Goal: Browse casually

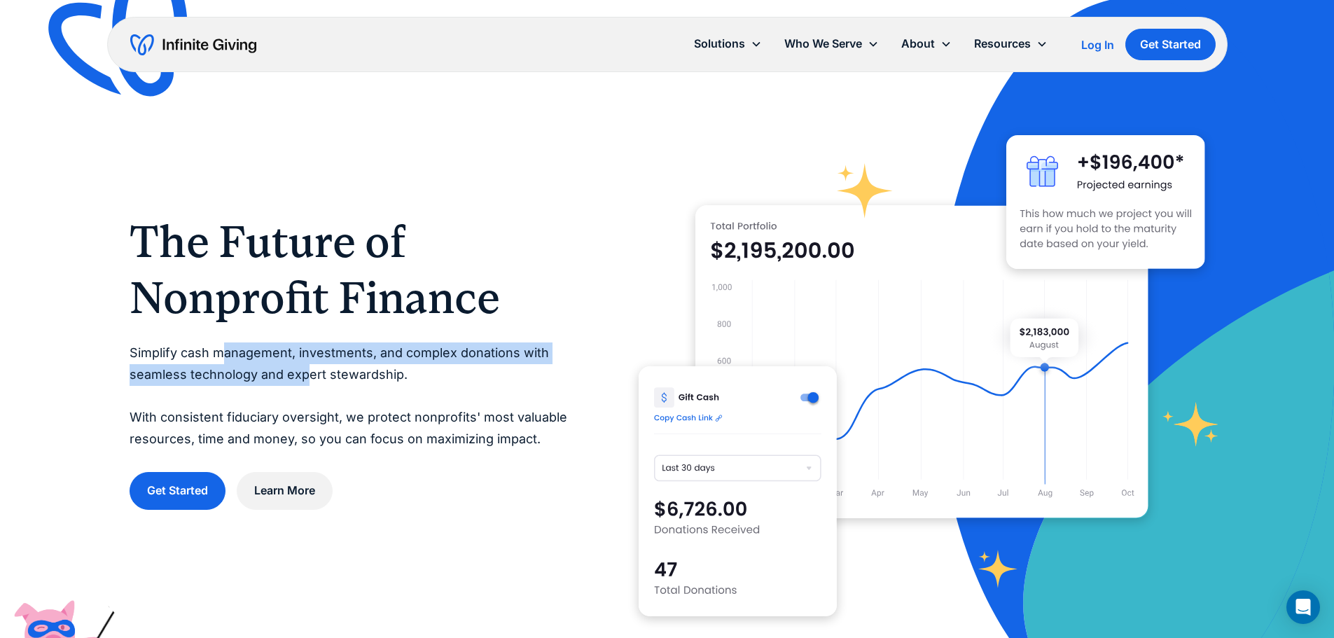
drag, startPoint x: 223, startPoint y: 352, endPoint x: 307, endPoint y: 381, distance: 88.8
click at [307, 381] on p "Simplify cash management, investments, and complex donations with seamless tech…" at bounding box center [356, 395] width 453 height 107
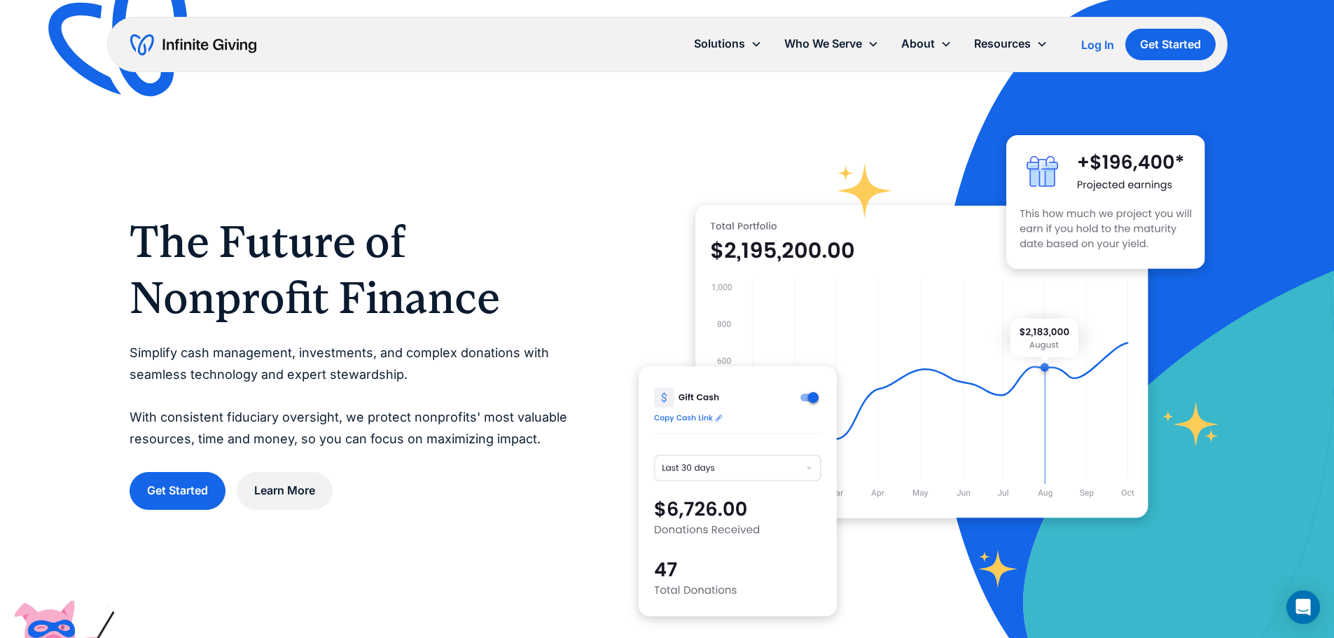
click at [318, 381] on p "Simplify cash management, investments, and complex donations with seamless tech…" at bounding box center [356, 395] width 453 height 107
click at [287, 435] on p "Simplify cash management, investments, and complex donations with seamless tech…" at bounding box center [356, 395] width 453 height 107
click at [292, 421] on p "Simplify cash management, investments, and complex donations with seamless tech…" at bounding box center [356, 395] width 453 height 107
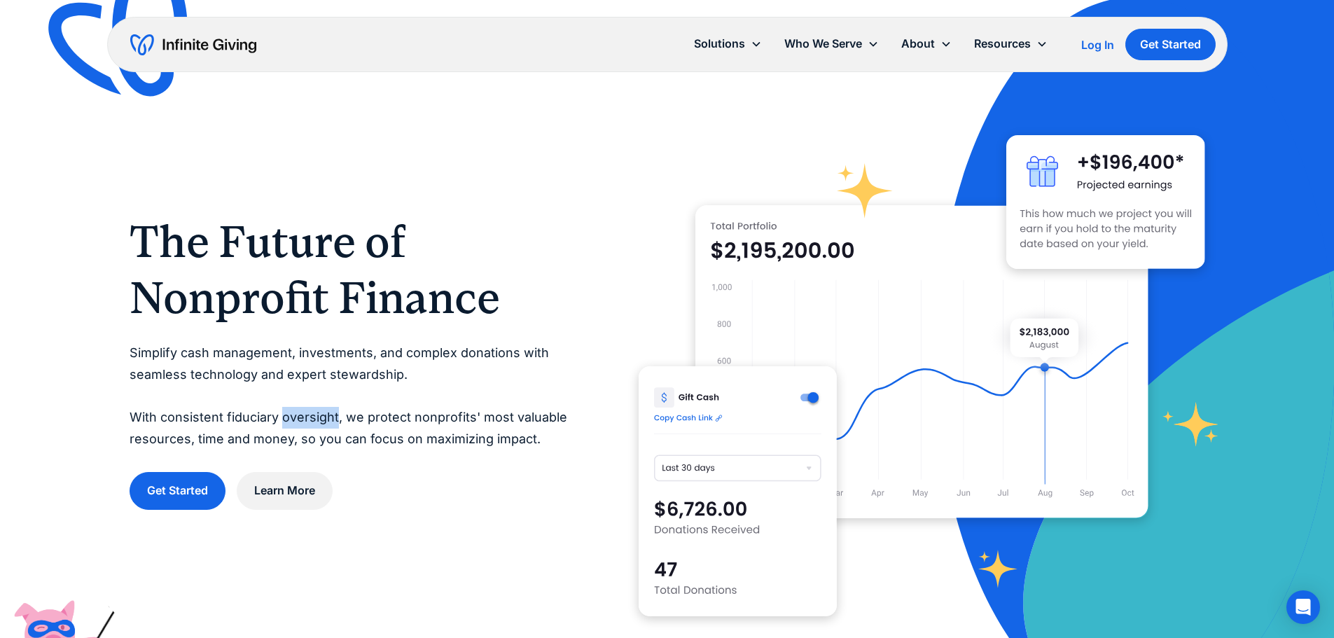
click at [309, 416] on p "Simplify cash management, investments, and complex donations with seamless tech…" at bounding box center [356, 395] width 453 height 107
click at [303, 416] on p "Simplify cash management, investments, and complex donations with seamless tech…" at bounding box center [356, 395] width 453 height 107
